Goal: Information Seeking & Learning: Learn about a topic

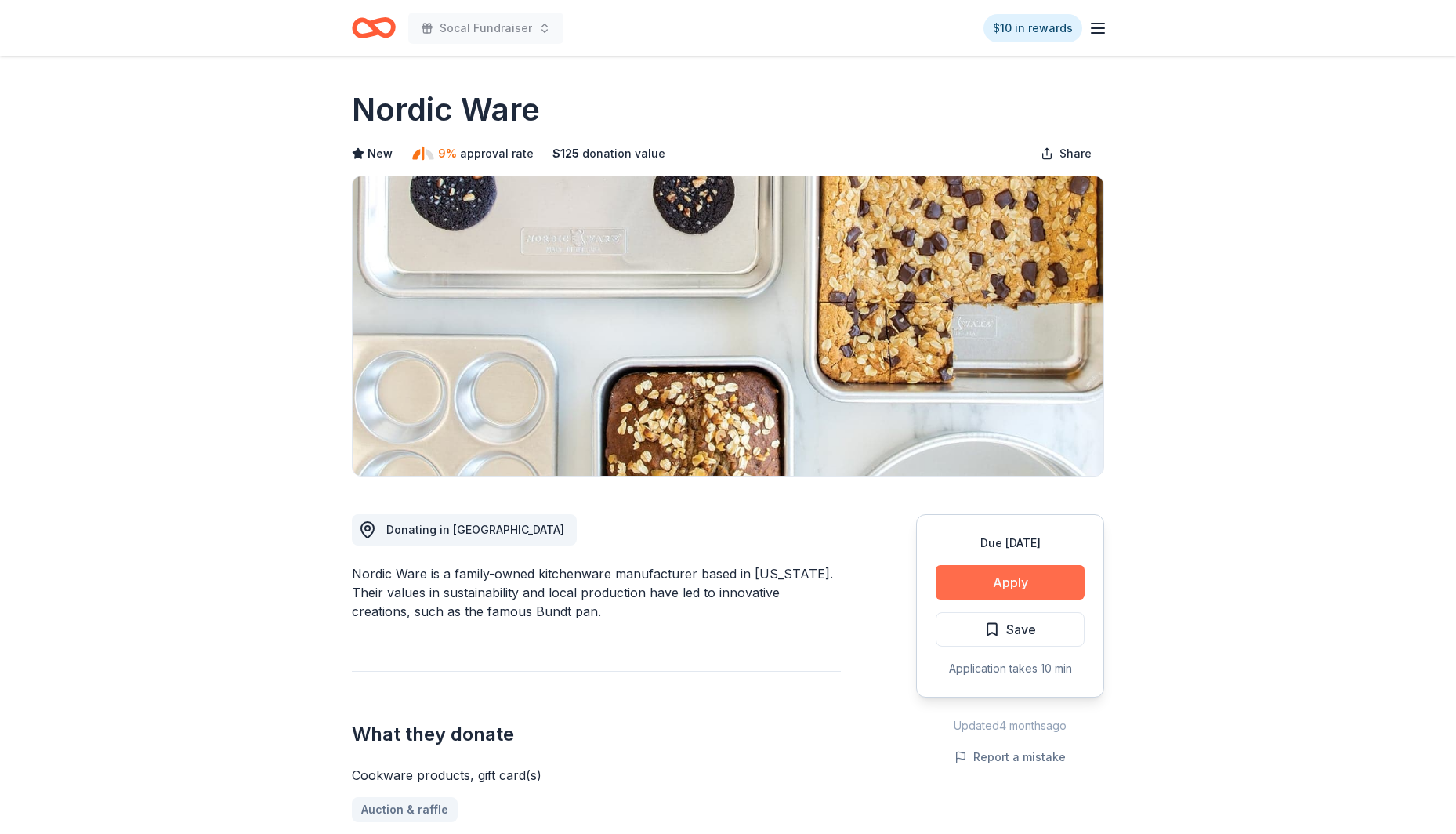
click at [1001, 595] on button "Apply" at bounding box center [1010, 582] width 149 height 34
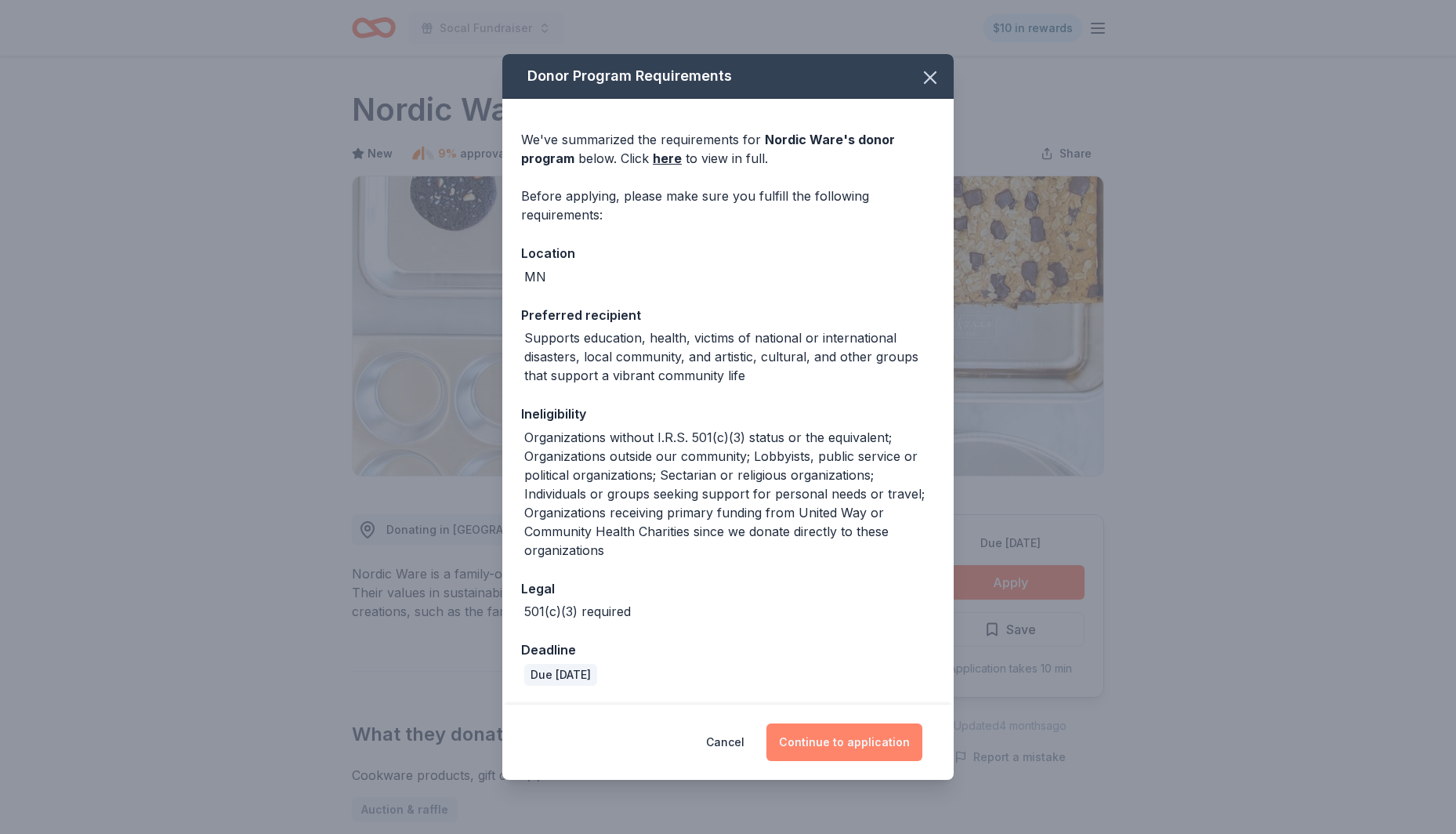
click at [862, 746] on button "Continue to application" at bounding box center [844, 742] width 156 height 38
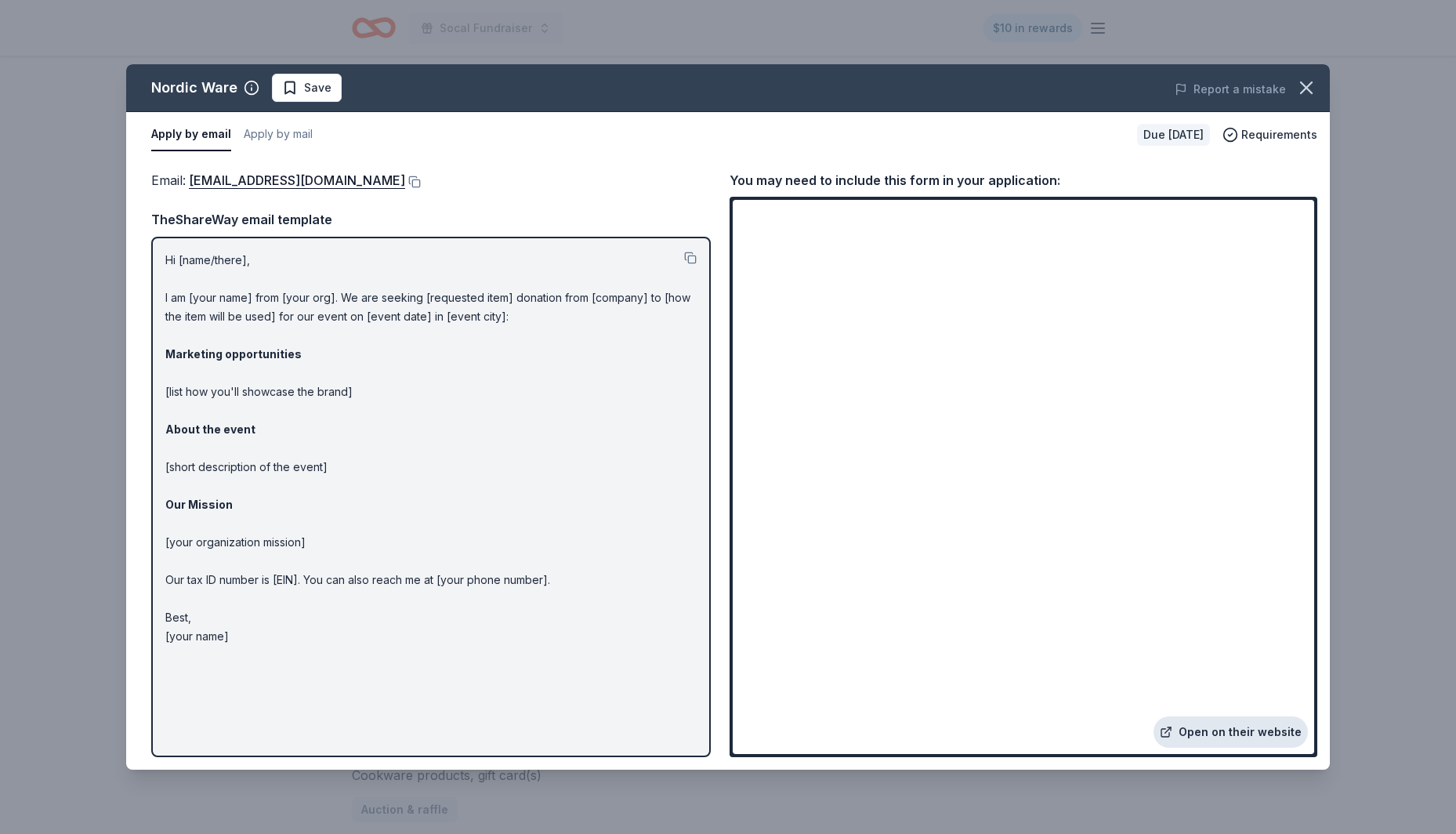
click at [1229, 731] on link "Open on their website" at bounding box center [1230, 732] width 154 height 32
click at [1304, 93] on icon "button" at bounding box center [1306, 88] width 22 height 22
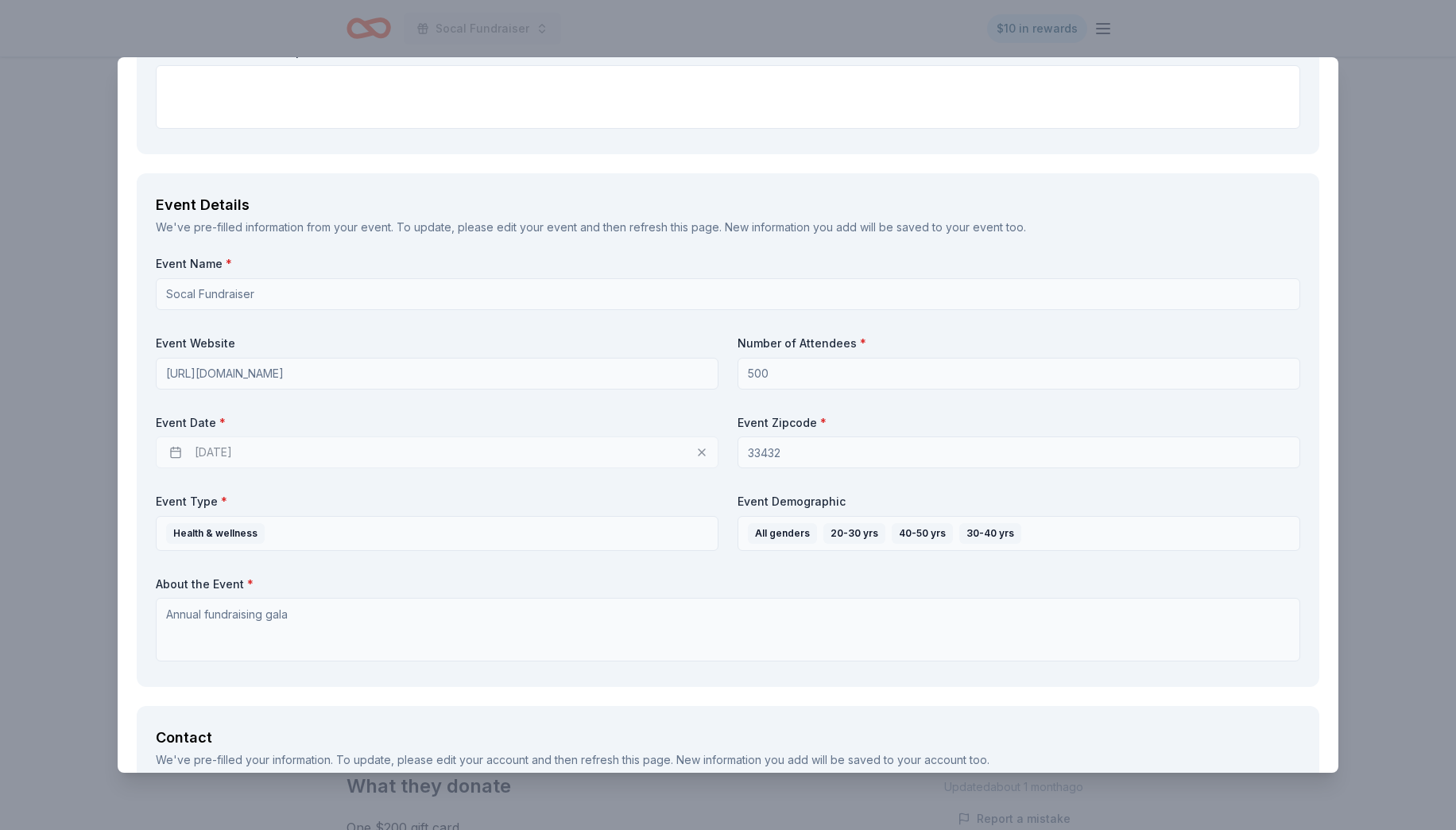
scroll to position [431, 0]
